Goal: Information Seeking & Learning: Learn about a topic

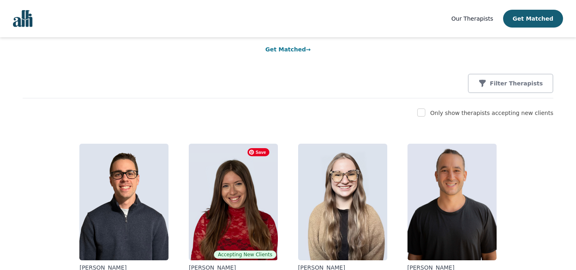
scroll to position [73, 0]
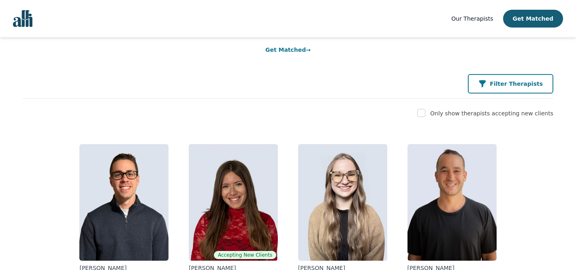
click at [503, 87] on p "Filter Therapists" at bounding box center [516, 84] width 53 height 8
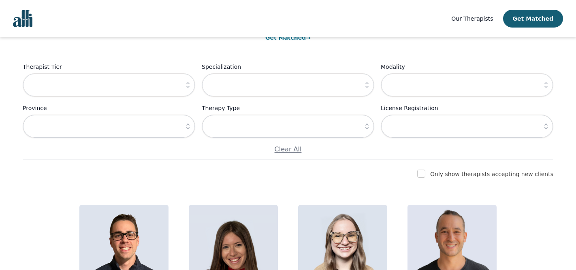
scroll to position [87, 0]
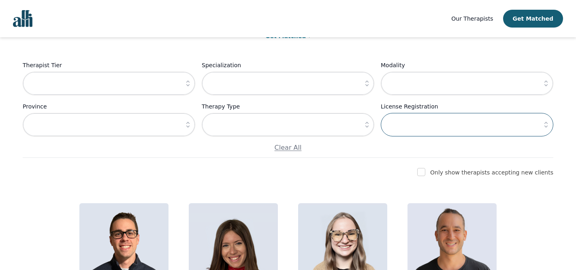
click at [489, 127] on input "text" at bounding box center [467, 125] width 173 height 24
click at [486, 82] on input "text" at bounding box center [467, 84] width 173 height 24
click at [543, 87] on icon "button" at bounding box center [546, 83] width 8 height 8
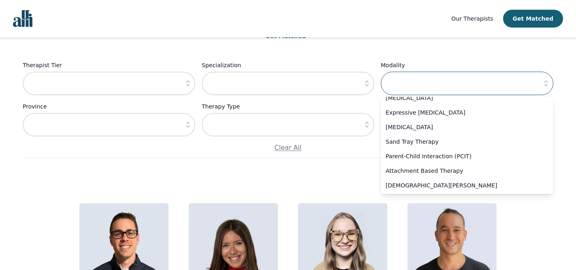
scroll to position [431, 0]
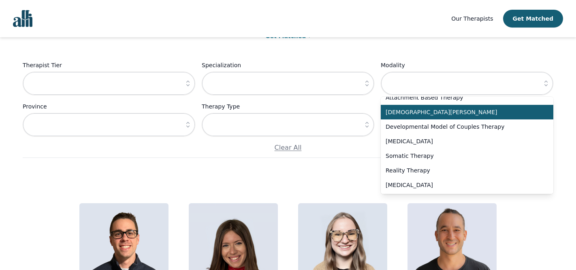
click at [454, 113] on span "[DEMOGRAPHIC_DATA][PERSON_NAME]" at bounding box center [462, 112] width 153 height 8
type input "[DEMOGRAPHIC_DATA][PERSON_NAME]"
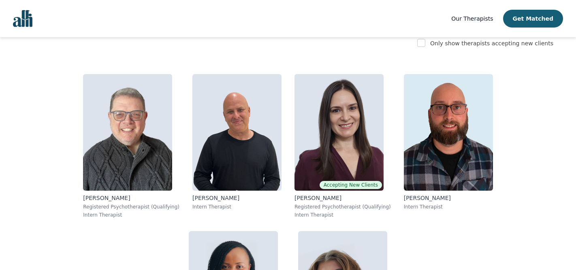
scroll to position [216, 0]
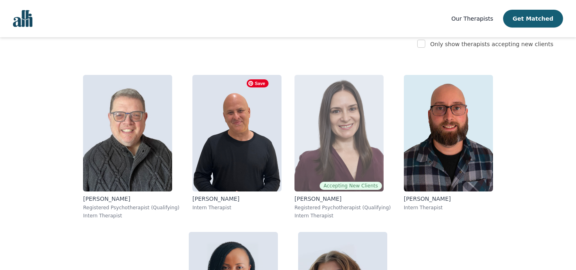
click at [295, 125] on img at bounding box center [339, 133] width 89 height 117
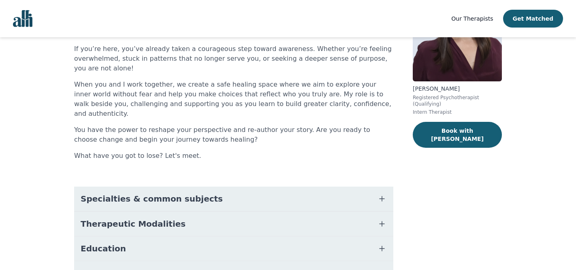
scroll to position [102, 0]
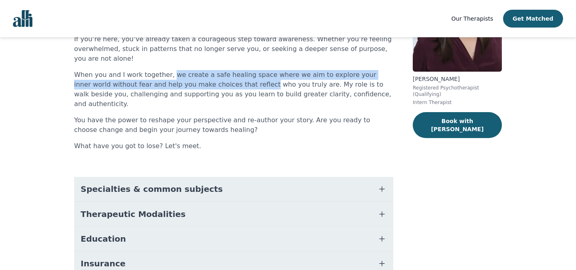
drag, startPoint x: 167, startPoint y: 73, endPoint x: 225, endPoint y: 86, distance: 58.8
click at [225, 86] on p "When you and I work together, we create a safe healing space where we aim to ex…" at bounding box center [233, 89] width 319 height 39
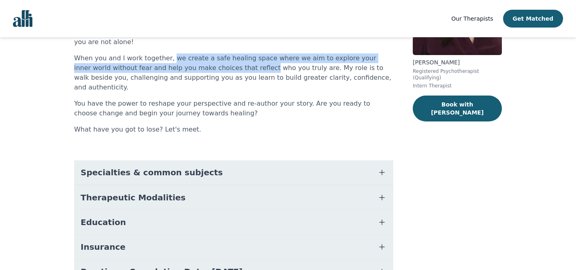
scroll to position [120, 0]
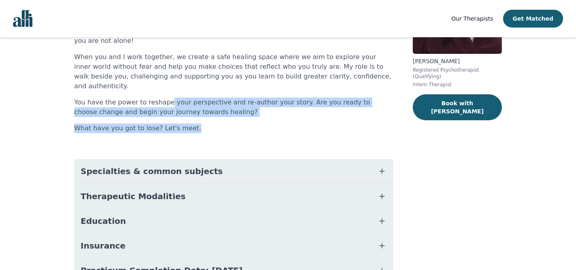
drag, startPoint x: 163, startPoint y: 92, endPoint x: 195, endPoint y: 118, distance: 40.3
click at [195, 118] on div "EVENING & WEEKEND AVAILABILITY If you’re here, you’ve already taken a courageou…" at bounding box center [233, 66] width 319 height 133
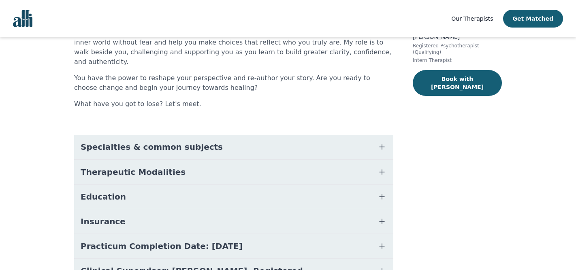
click at [195, 118] on div "About [PERSON_NAME] EVENING & WEEKEND AVAILABILITY If you’re here, you’ve alrea…" at bounding box center [233, 121] width 319 height 385
click at [194, 141] on span "Specialties & common subjects" at bounding box center [152, 146] width 142 height 11
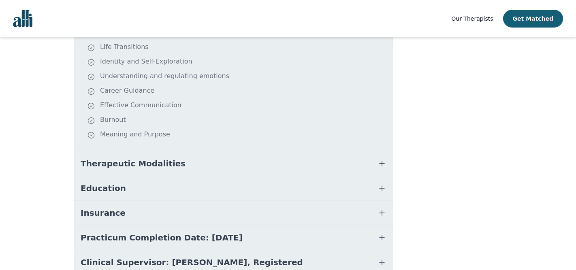
scroll to position [332, 0]
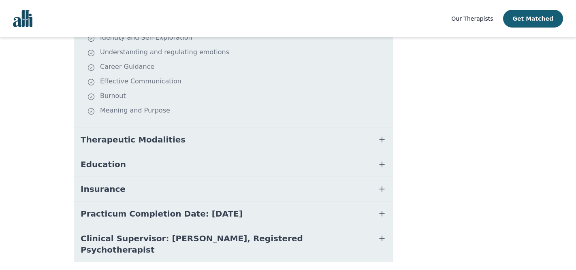
click at [158, 134] on span "Therapeutic Modalities" at bounding box center [133, 139] width 105 height 11
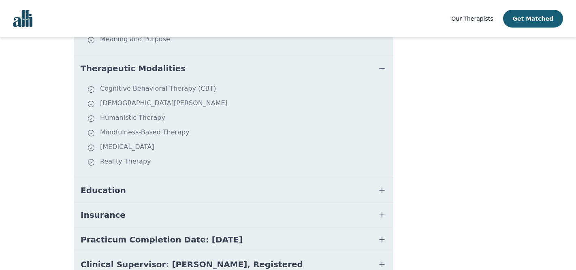
scroll to position [413, 0]
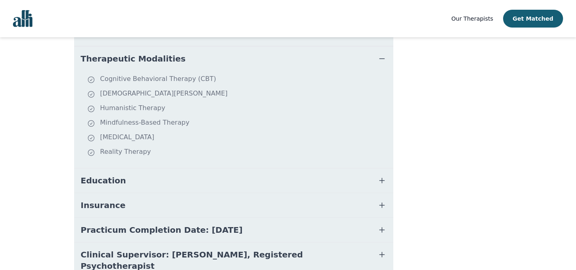
click at [143, 175] on button "Education" at bounding box center [233, 181] width 319 height 24
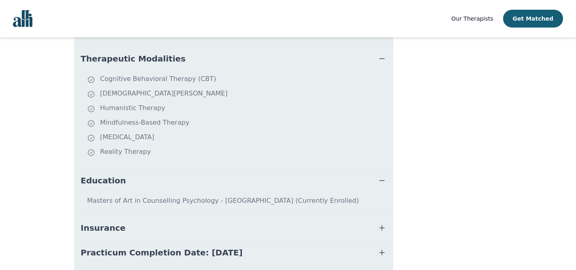
click at [144, 173] on button "Education" at bounding box center [233, 181] width 319 height 24
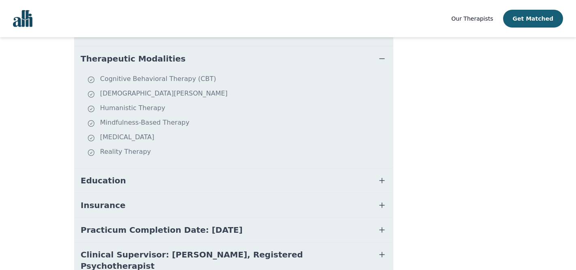
scroll to position [439, 0]
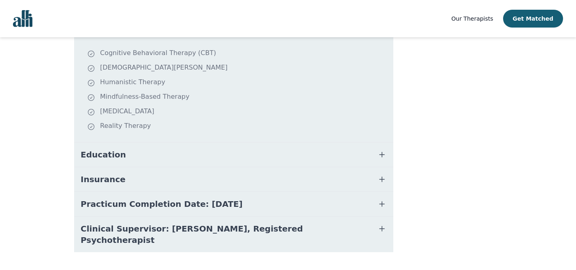
click at [144, 172] on button "Insurance" at bounding box center [233, 179] width 319 height 24
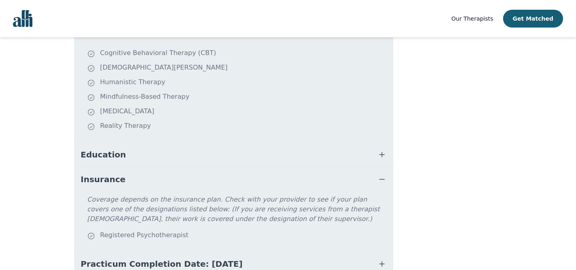
click at [144, 172] on button "Insurance" at bounding box center [233, 179] width 319 height 24
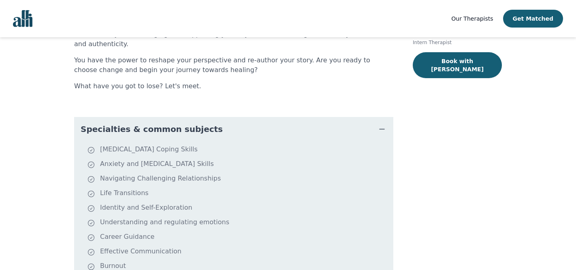
scroll to position [0, 0]
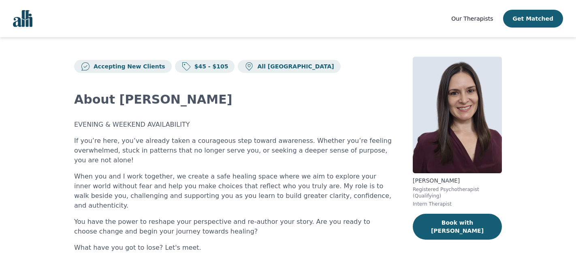
drag, startPoint x: 411, startPoint y: 182, endPoint x: 473, endPoint y: 182, distance: 62.4
copy p "[PERSON_NAME]"
